Goal: Use online tool/utility: Use online tool/utility

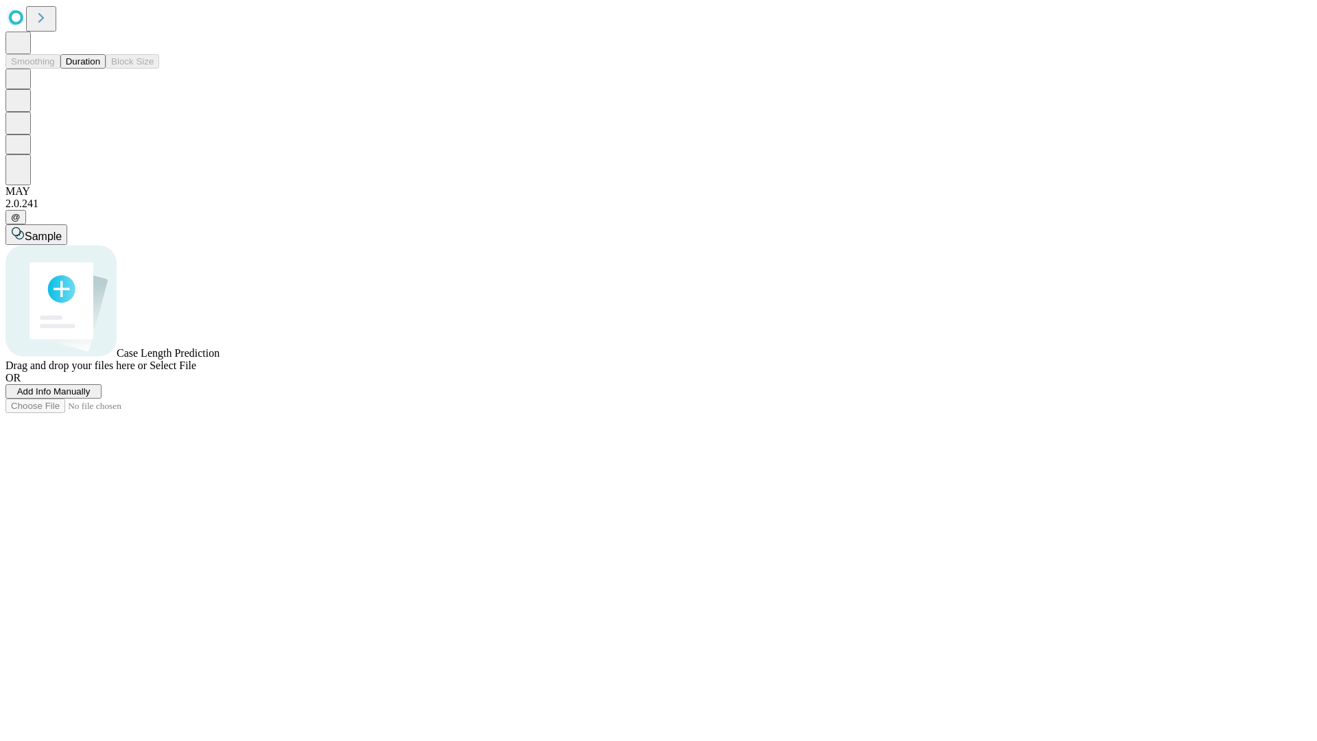
click at [91, 397] on span "Add Info Manually" at bounding box center [53, 391] width 73 height 10
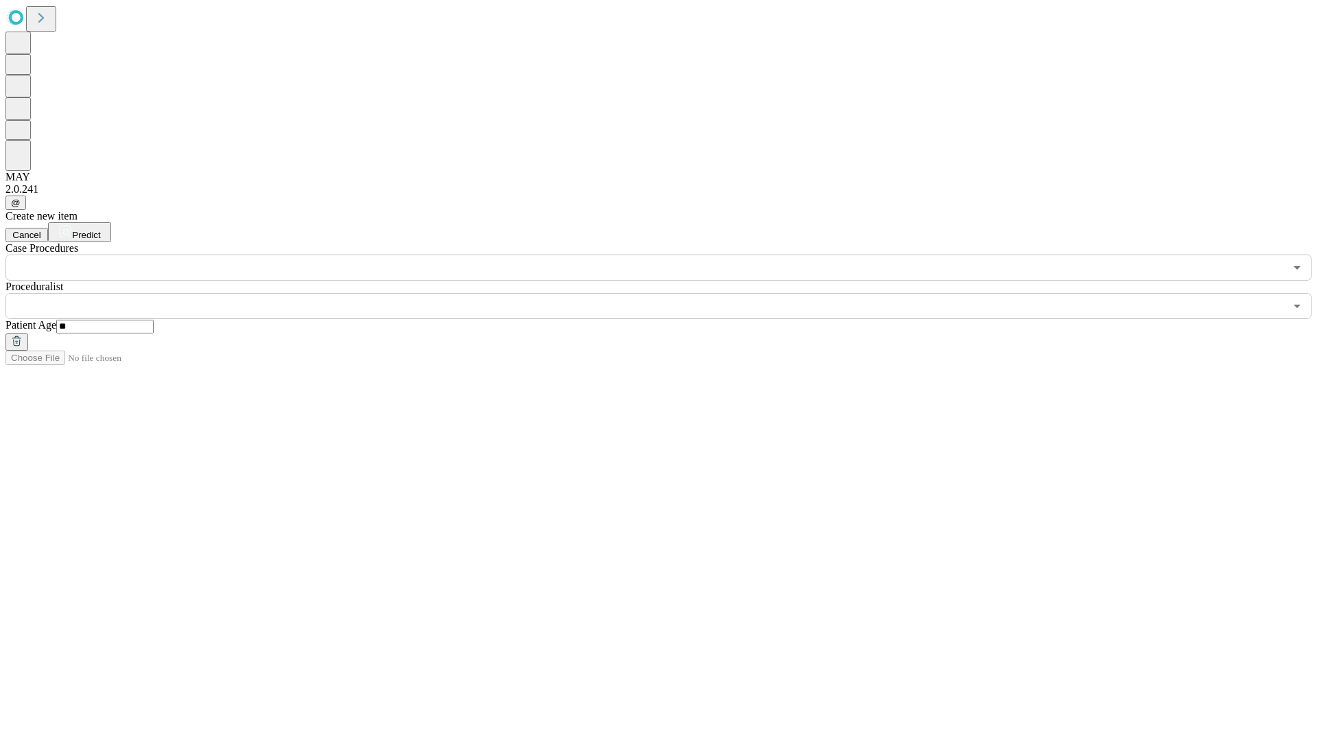
type input "**"
click at [668, 293] on input "text" at bounding box center [645, 306] width 1280 height 26
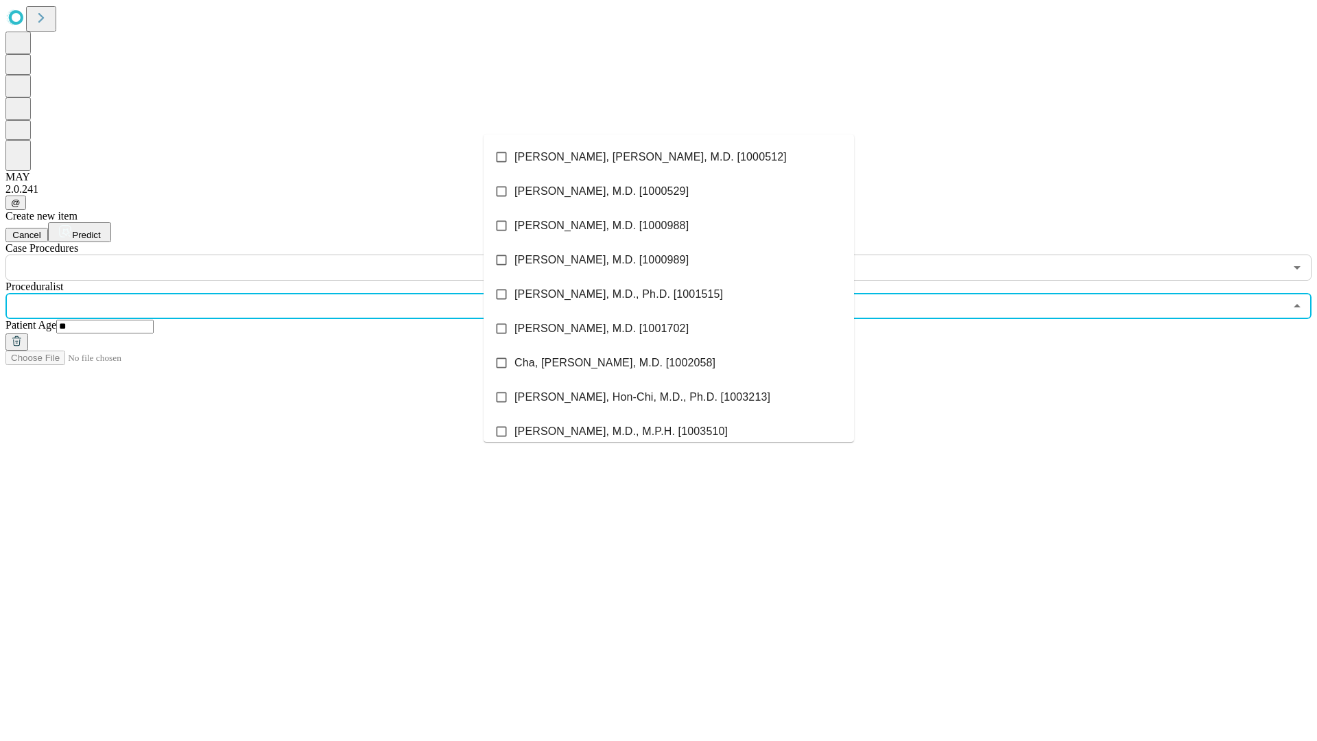
click at [669, 157] on li "[PERSON_NAME], [PERSON_NAME], M.D. [1000512]" at bounding box center [669, 157] width 371 height 34
click at [288, 255] on input "text" at bounding box center [645, 268] width 1280 height 26
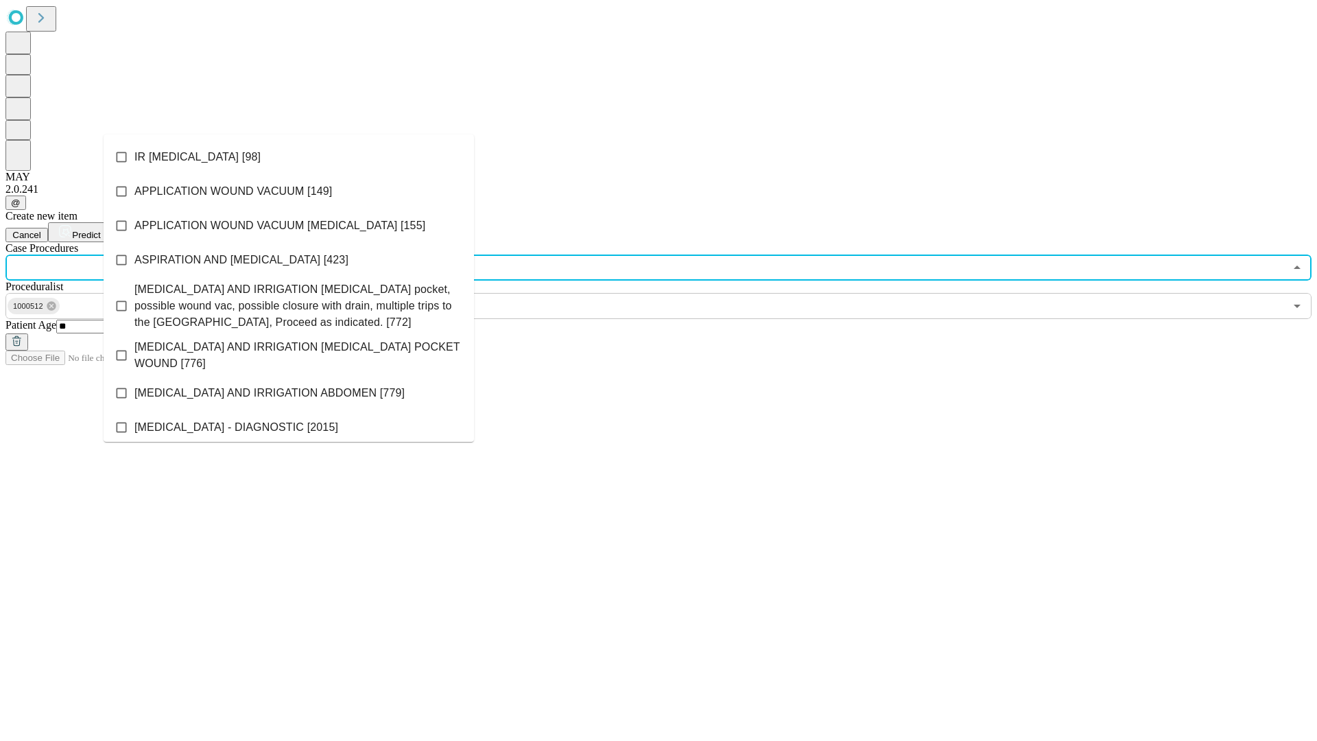
click at [289, 157] on li "IR [MEDICAL_DATA] [98]" at bounding box center [289, 157] width 371 height 34
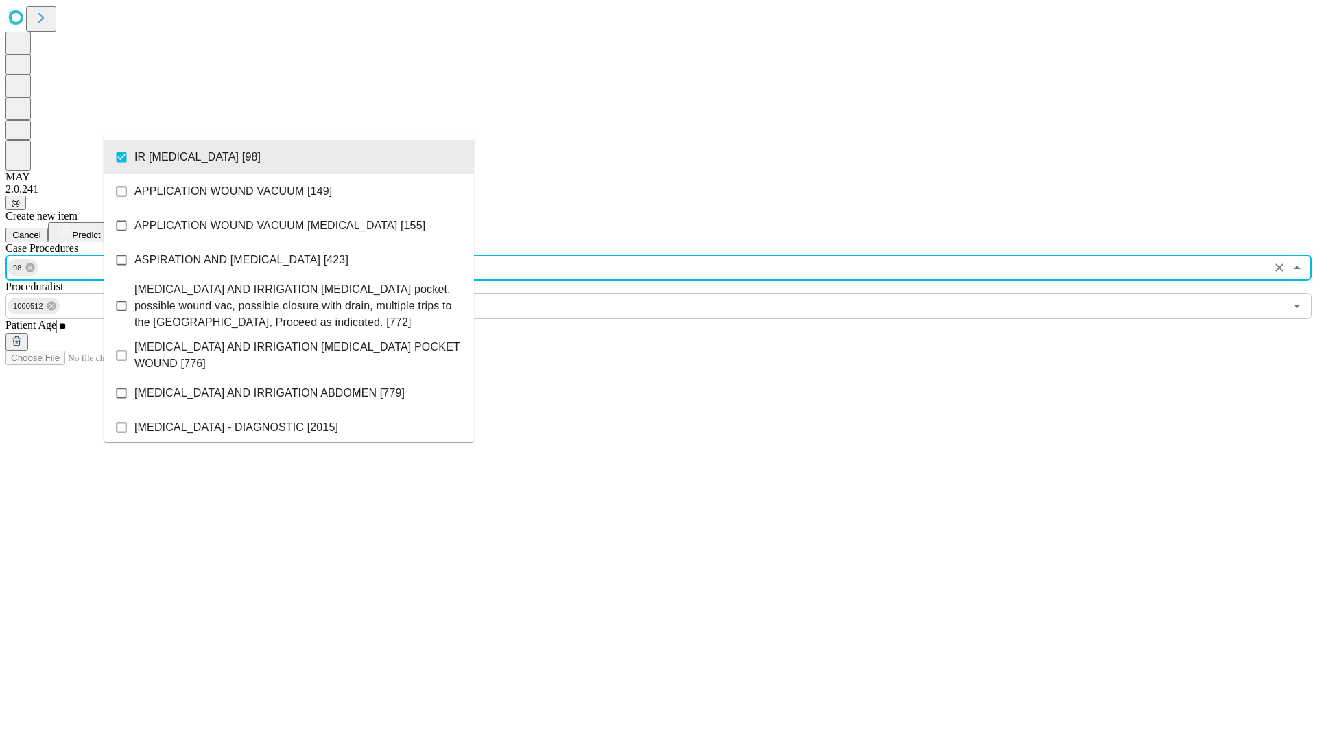
click at [100, 230] on span "Predict" at bounding box center [86, 235] width 28 height 10
